Goal: Task Accomplishment & Management: Manage account settings

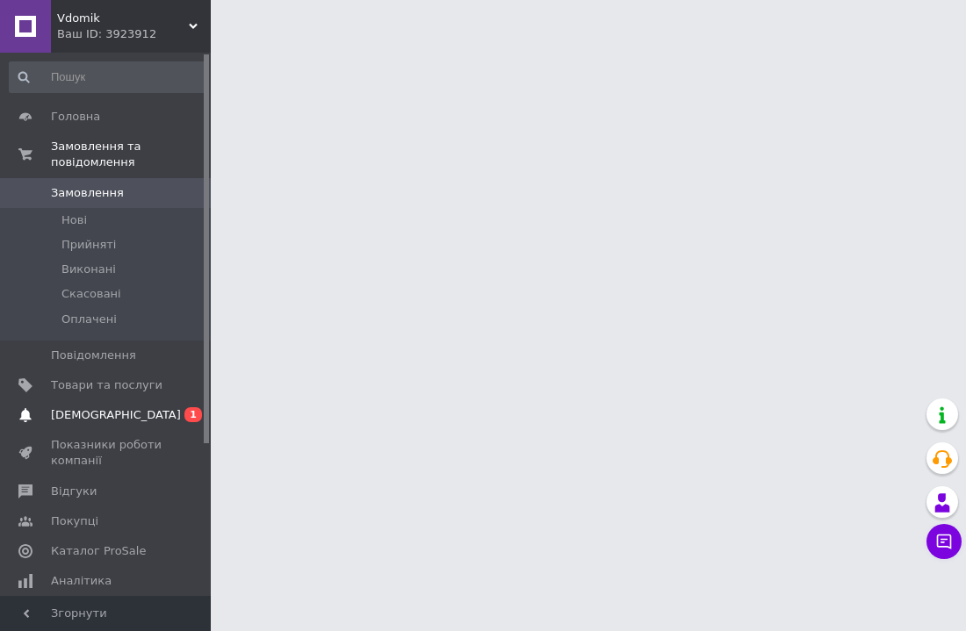
click at [189, 414] on span "1" at bounding box center [193, 414] width 18 height 15
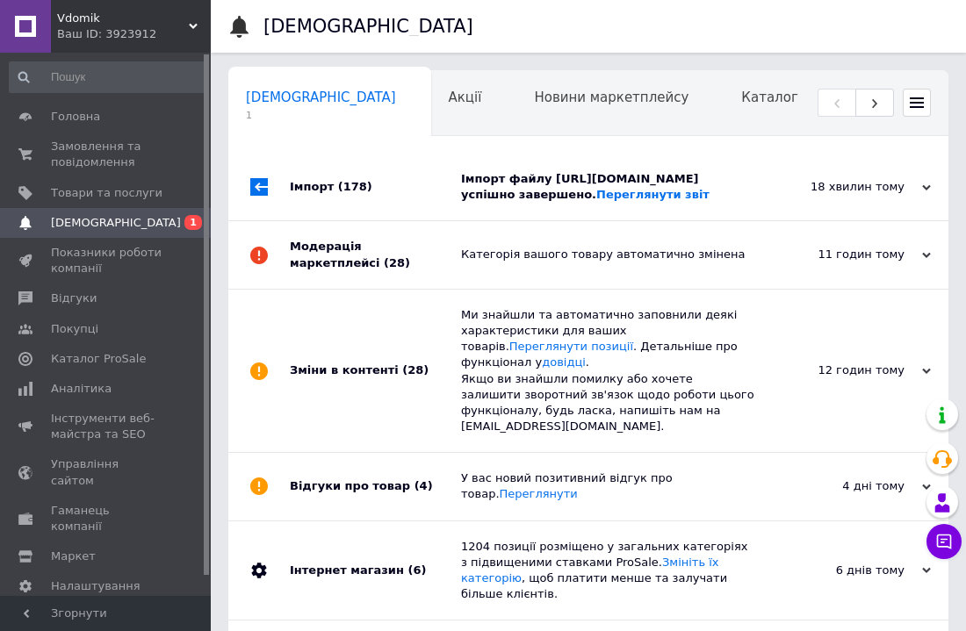
scroll to position [0, 9]
click at [929, 195] on div "18 хвилин тому" at bounding box center [843, 187] width 176 height 16
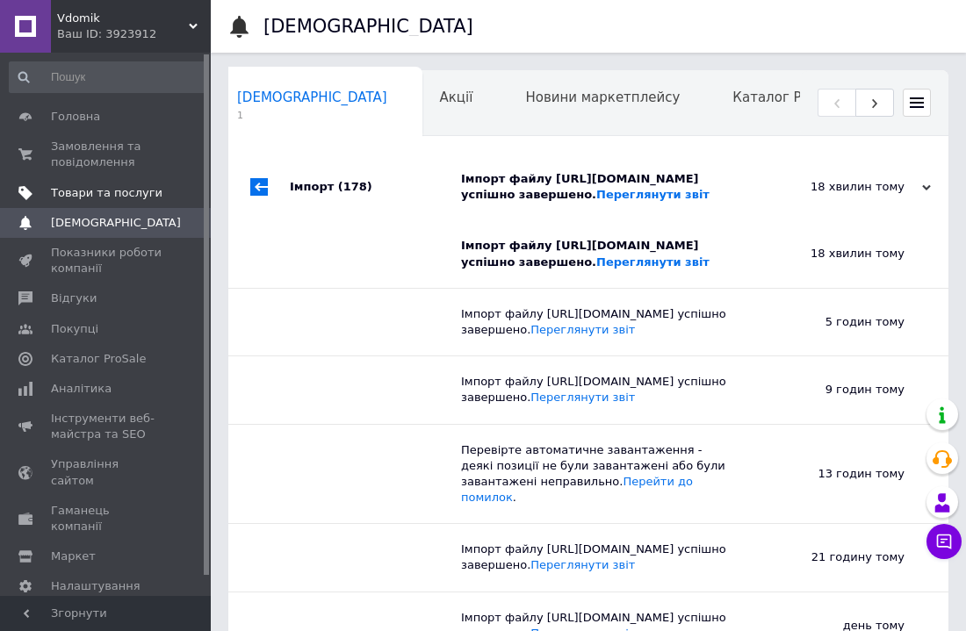
click at [110, 198] on span "Товари та послуги" at bounding box center [107, 193] width 112 height 16
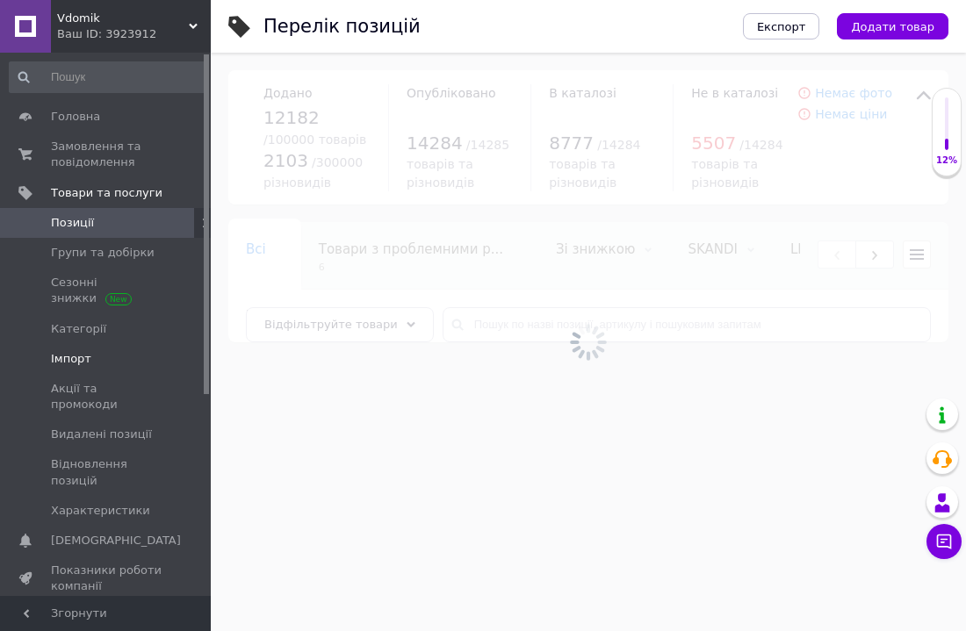
click at [68, 351] on span "Імпорт" at bounding box center [71, 359] width 40 height 16
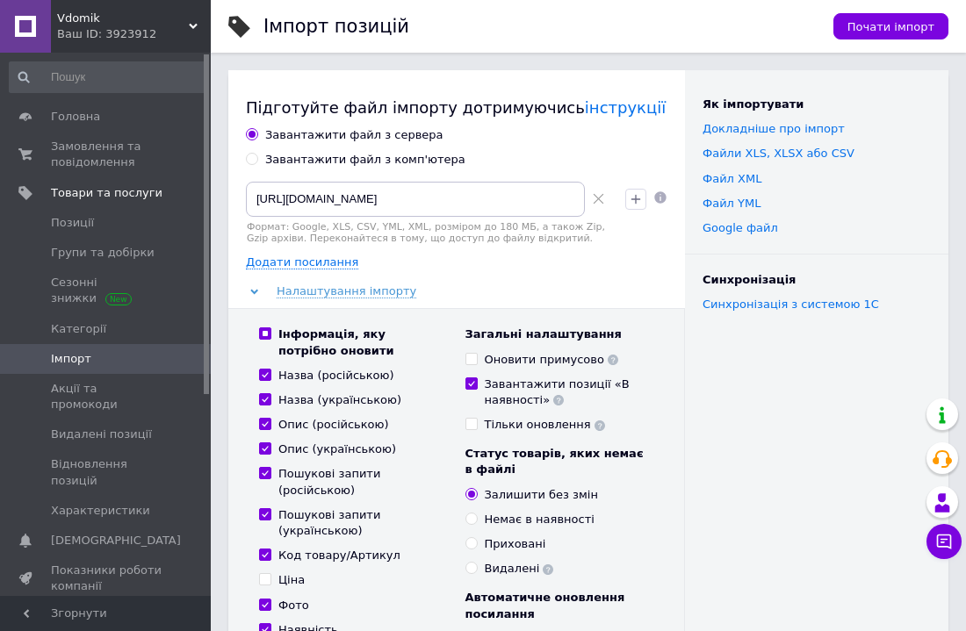
click at [846, 406] on div "Як імпортувати Докладніше про імпорт Файли ХLS, XLSX або CSV Файл XML Файл YML …" at bounding box center [816, 467] width 263 height 794
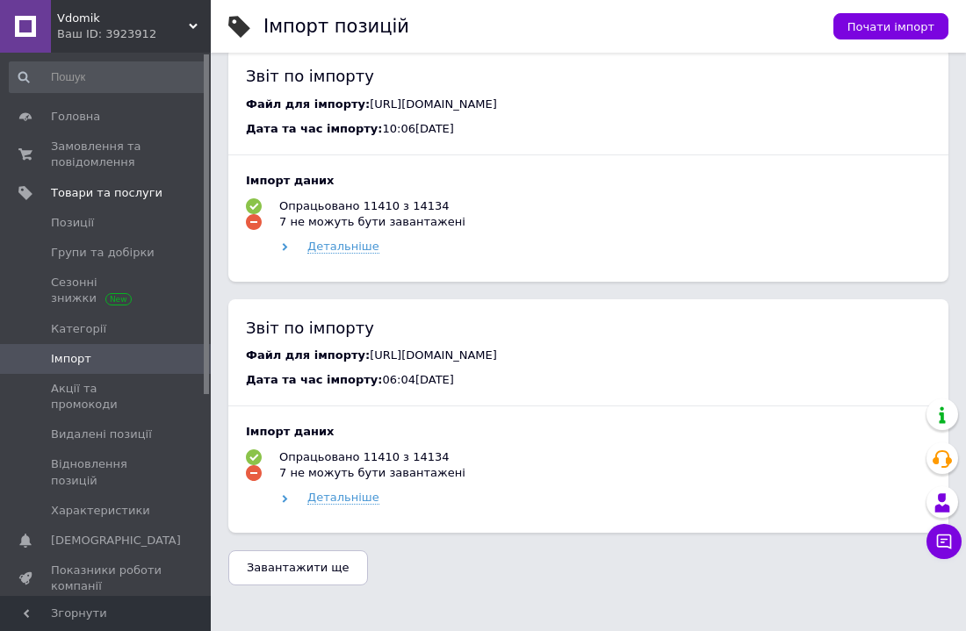
scroll to position [1089, 0]
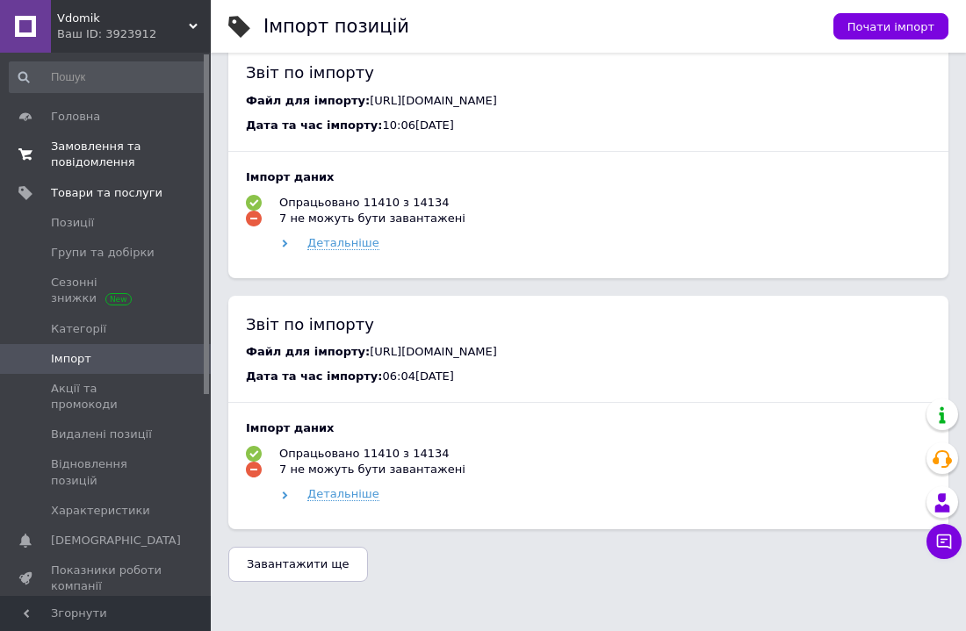
click at [92, 146] on span "Замовлення та повідомлення" at bounding box center [107, 155] width 112 height 32
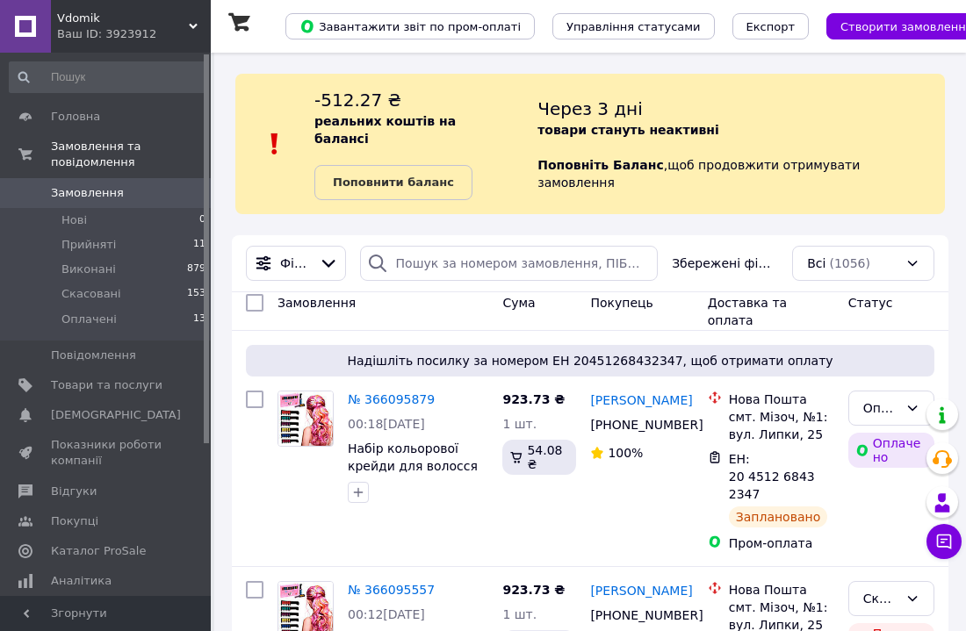
click at [885, 147] on div "Через 3 дні товари стануть неактивні Поповніть Баланс ,  щоб продовжити отримув…" at bounding box center [740, 144] width 407 height 112
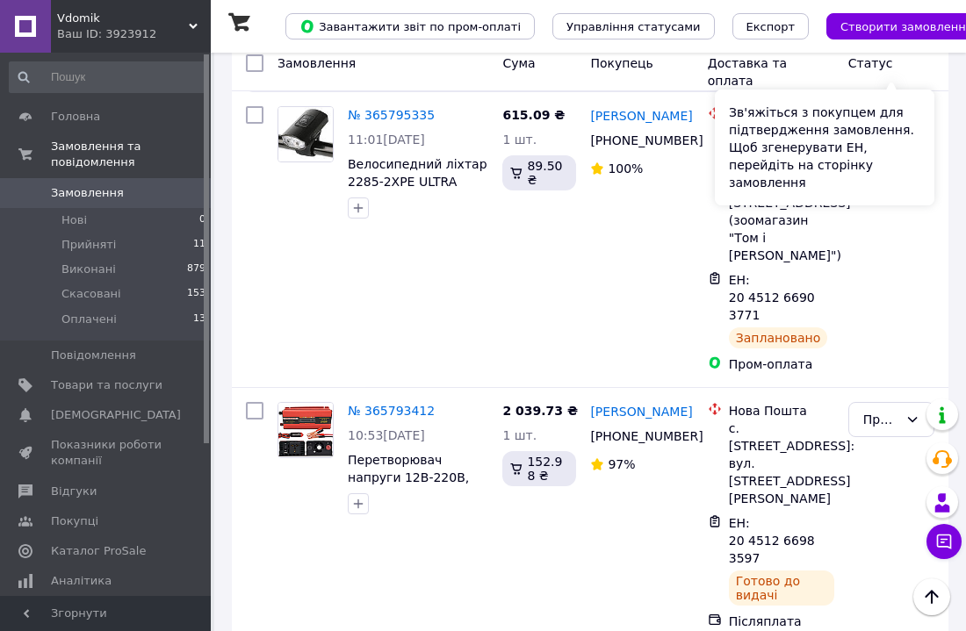
scroll to position [2037, 0]
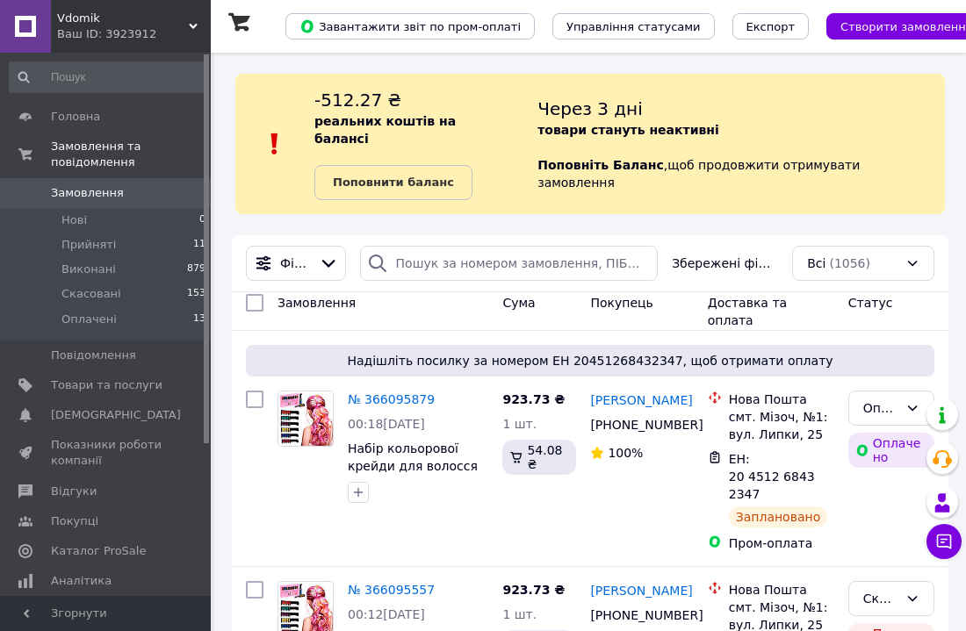
click at [802, 134] on div "Через 3 дні товари стануть неактивні Поповніть Баланс ,  щоб продовжити отримув…" at bounding box center [740, 144] width 407 height 112
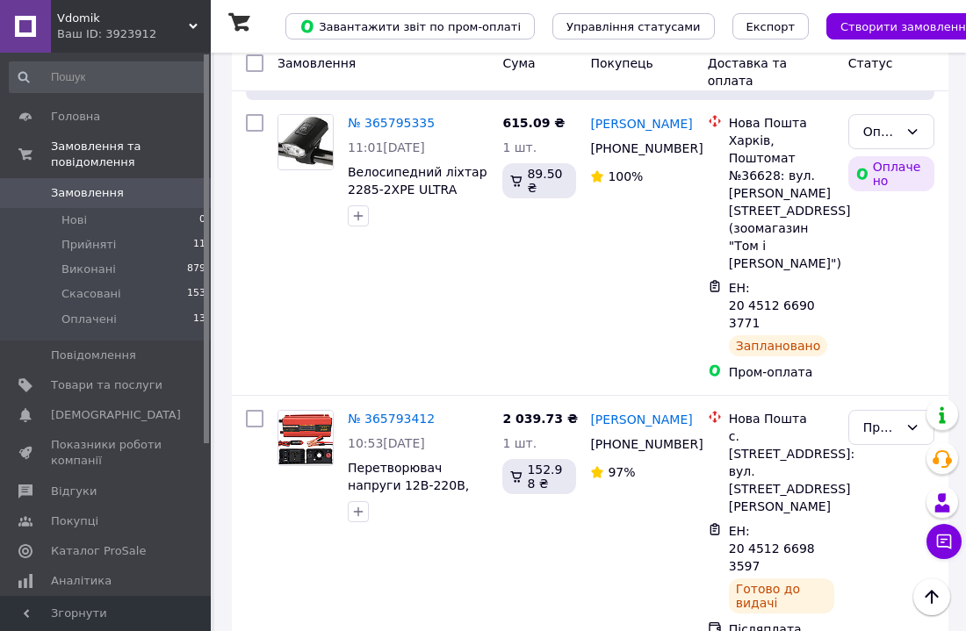
scroll to position [2037, 0]
